Goal: Navigation & Orientation: Find specific page/section

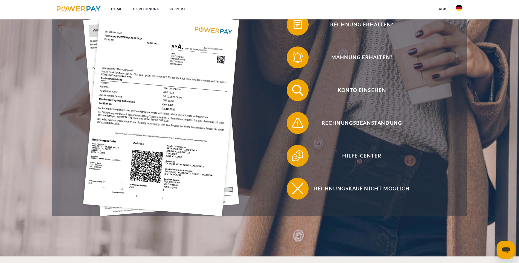
scroll to position [164, 0]
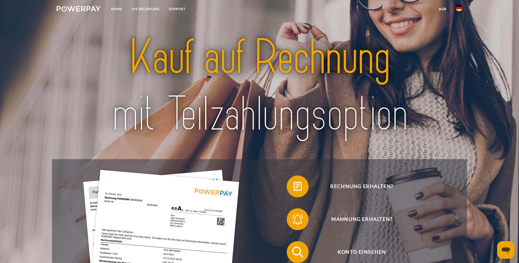
scroll to position [109, 0]
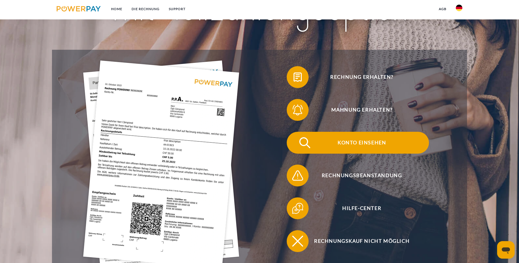
click at [295, 133] on span "Konto einsehen" at bounding box center [362, 143] width 134 height 22
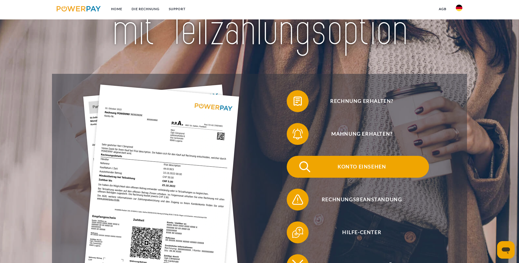
scroll to position [109, 0]
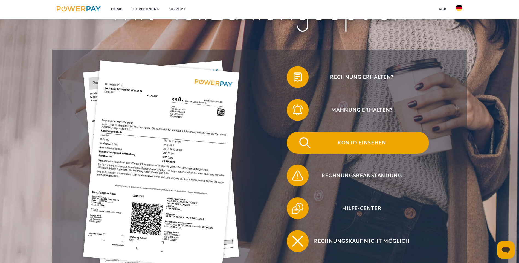
click at [295, 132] on span "Konto einsehen" at bounding box center [362, 143] width 134 height 22
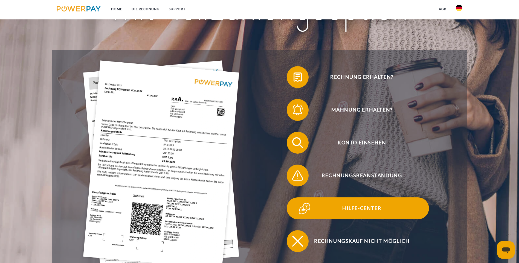
click at [295, 198] on span "Hilfe-Center" at bounding box center [362, 209] width 134 height 22
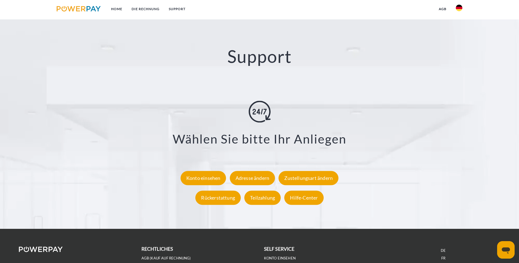
scroll to position [1004, 0]
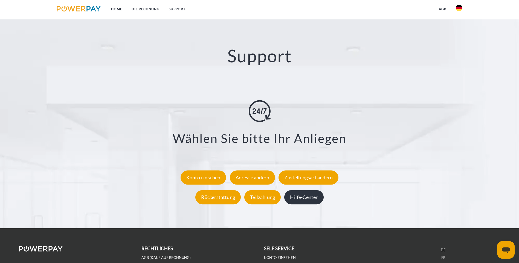
click at [298, 191] on div "Hilfe-Center" at bounding box center [303, 198] width 39 height 14
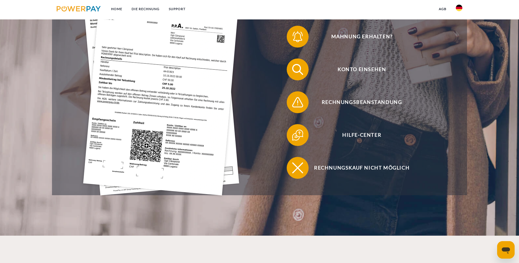
scroll to position [128, 0]
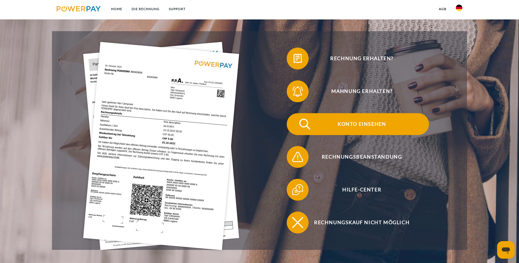
click at [298, 117] on img at bounding box center [305, 124] width 14 height 14
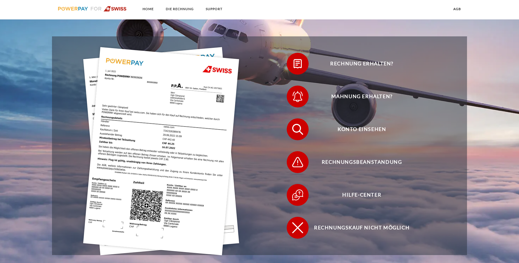
scroll to position [164, 0]
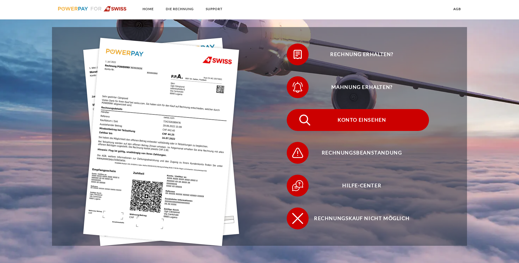
click at [295, 110] on span "Konto einsehen" at bounding box center [362, 120] width 134 height 22
